Goal: Information Seeking & Learning: Learn about a topic

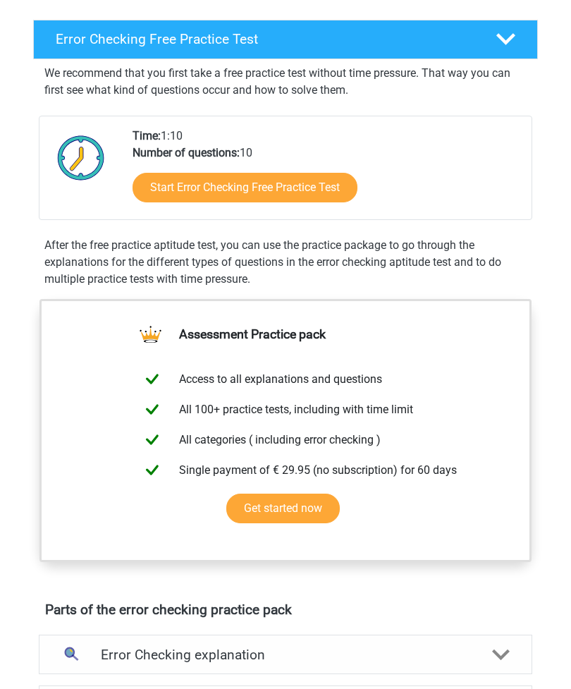
scroll to position [219, 0]
click at [254, 192] on link "Start Error Checking Free Practice Test" at bounding box center [245, 188] width 225 height 30
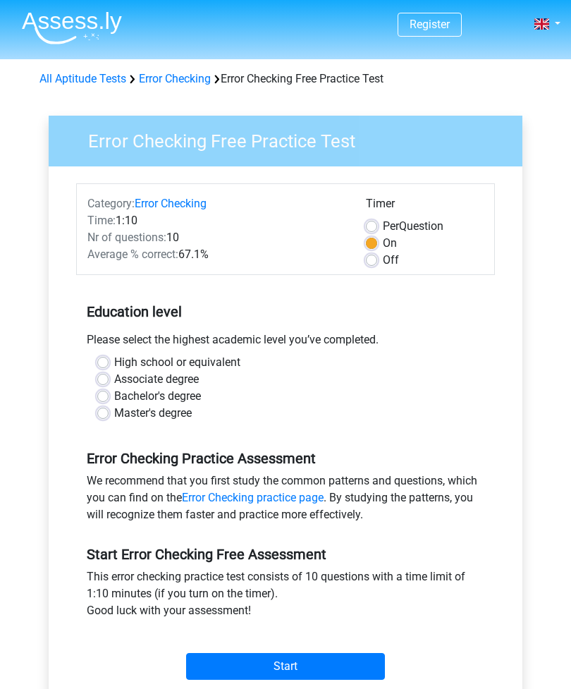
click at [114, 358] on label "High school or equivalent" at bounding box center [177, 362] width 126 height 17
click at [107, 358] on input "High school or equivalent" at bounding box center [102, 361] width 11 height 14
radio input "true"
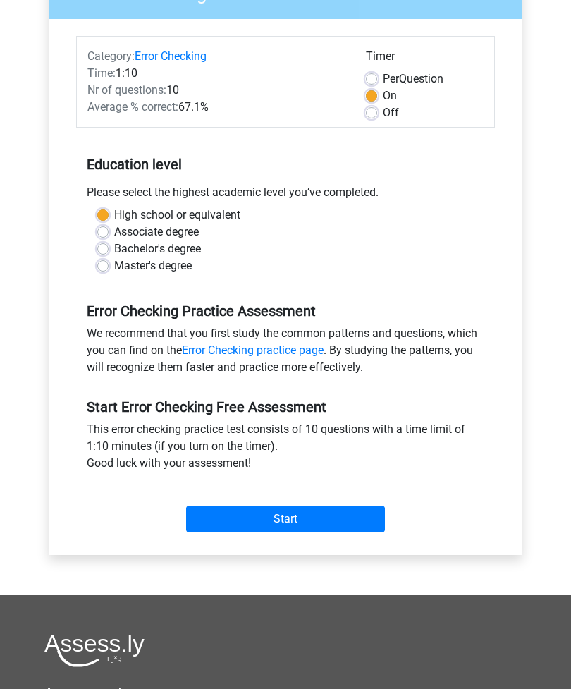
scroll to position [152, 0]
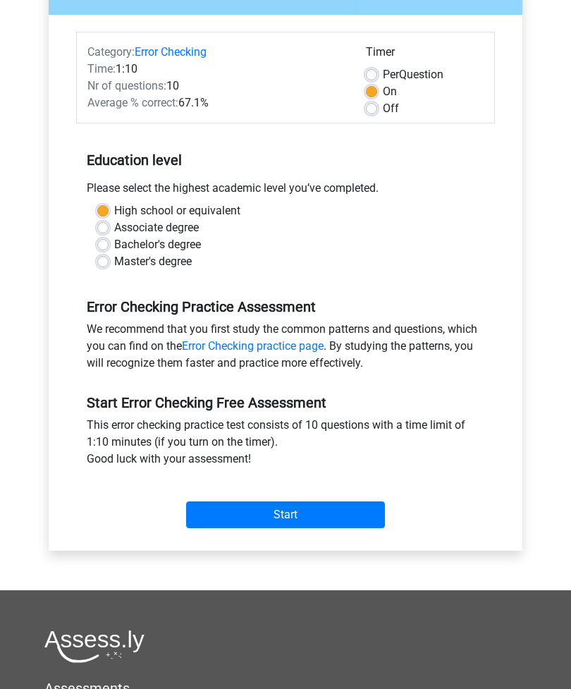
click at [355, 517] on input "Start" at bounding box center [285, 514] width 199 height 27
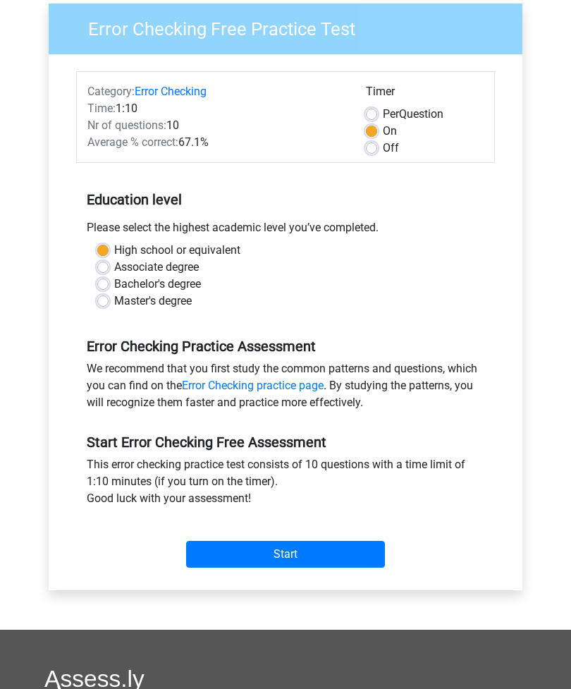
scroll to position [0, 0]
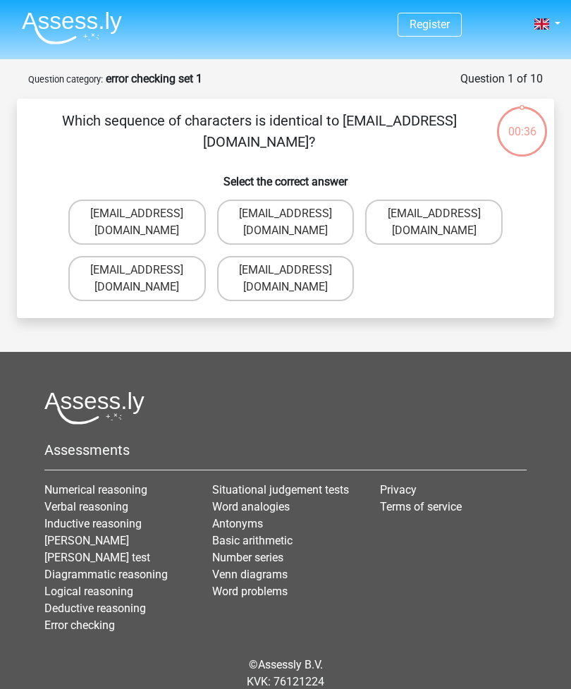
click at [309, 216] on label "Evie_Meade@jointmail.com.uk" at bounding box center [286, 222] width 138 height 45
click at [295, 216] on input "Evie_Meade@jointmail.com.uk" at bounding box center [290, 218] width 9 height 9
radio input "true"
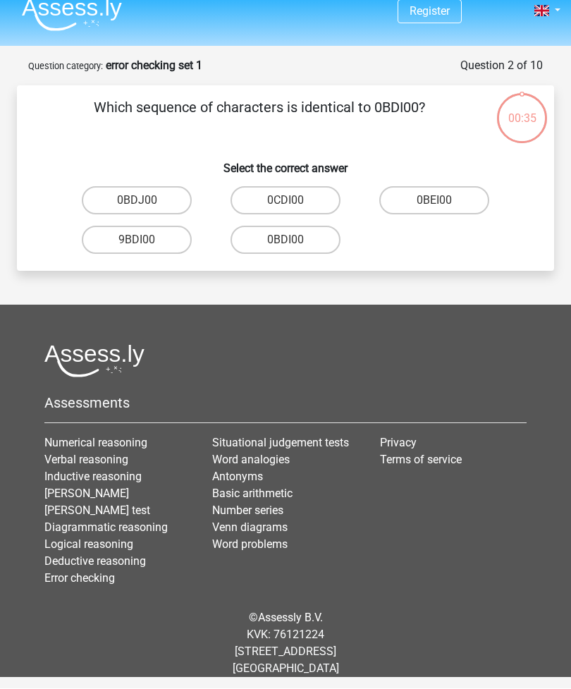
scroll to position [45, 0]
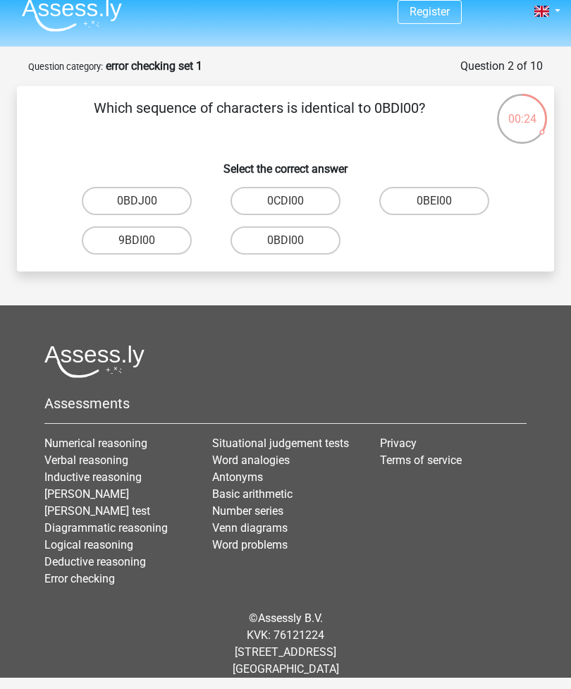
click at [313, 226] on label "0BDI00" at bounding box center [286, 240] width 110 height 28
click at [295, 240] on input "0BDI00" at bounding box center [290, 244] width 9 height 9
radio input "true"
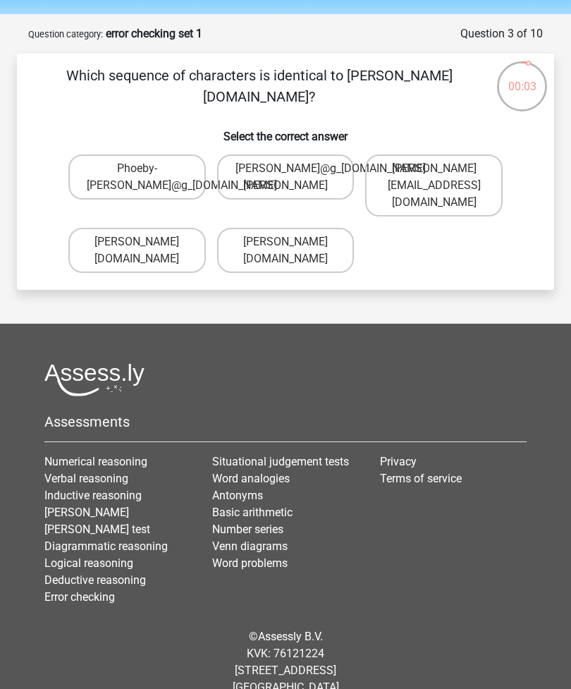
click at [174, 239] on label "Phoebe-Patterson@g_mail.gr" at bounding box center [137, 250] width 138 height 45
click at [146, 242] on input "Phoebe-Patterson@g_mail.gr" at bounding box center [141, 246] width 9 height 9
radio input "true"
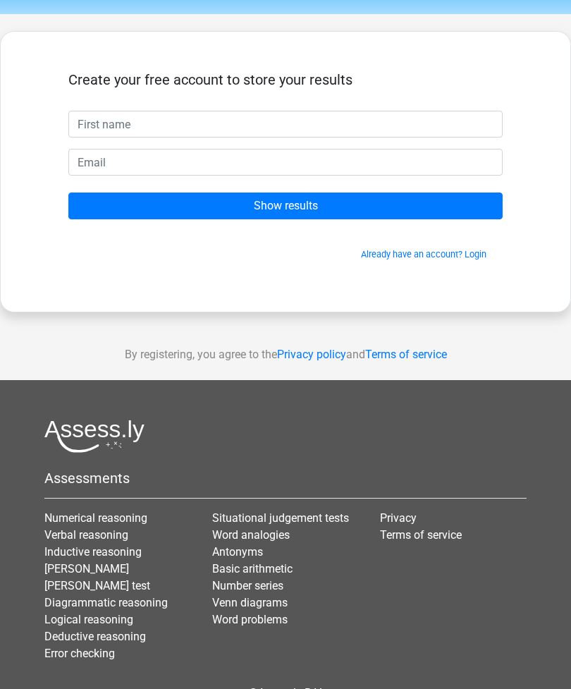
scroll to position [45, 0]
click at [353, 209] on input "Show results" at bounding box center [285, 206] width 434 height 27
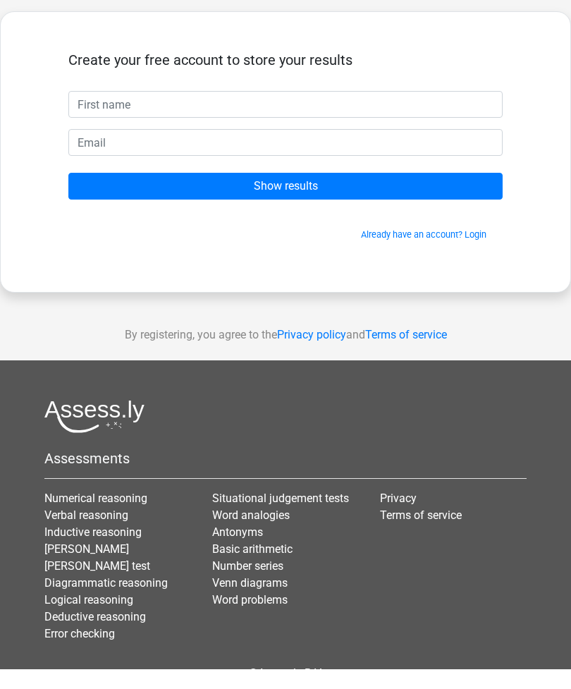
click at [474, 329] on div "By registering, you agree to the Privacy policy and Terms of service" at bounding box center [285, 354] width 571 height 51
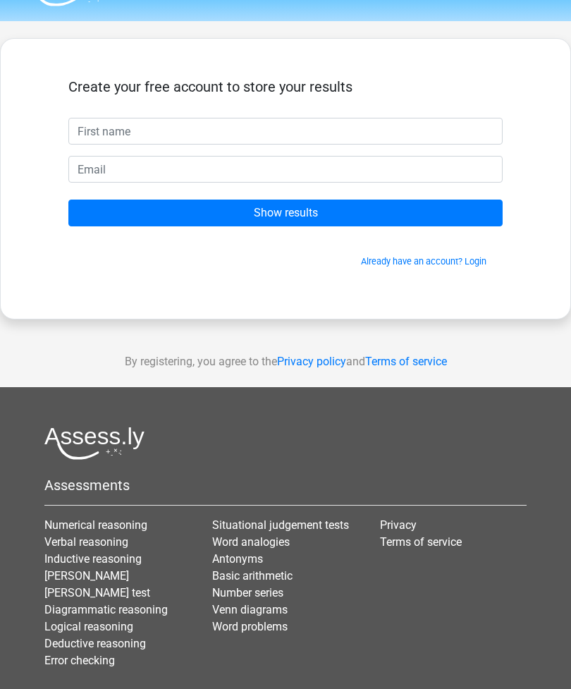
scroll to position [0, 0]
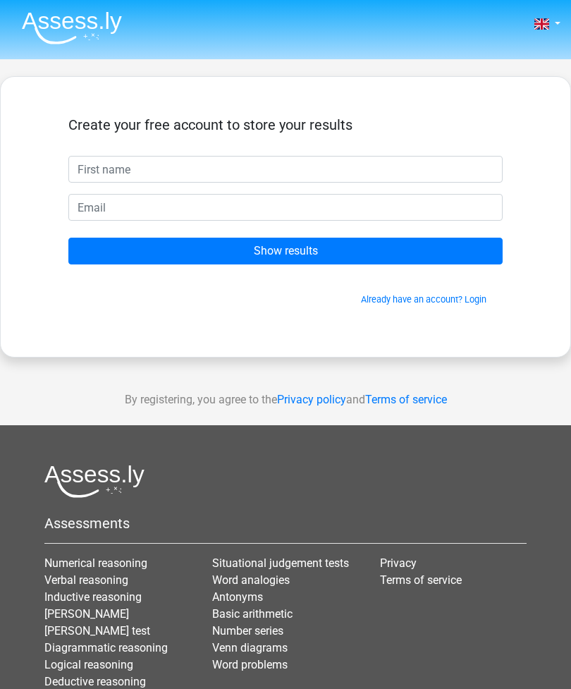
click at [482, 61] on div "Nederlands English" at bounding box center [285, 399] width 571 height 798
